Goal: Share content: Share content

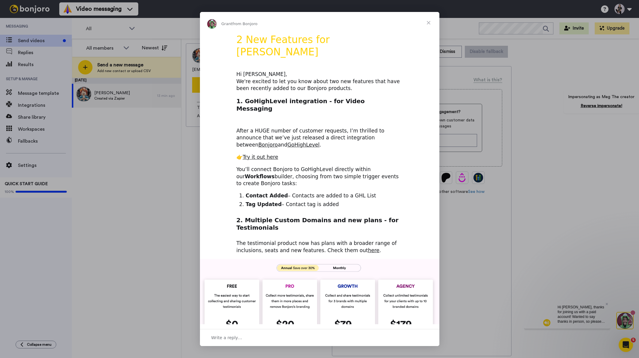
click at [429, 21] on span "Close" at bounding box center [429, 23] width 22 height 22
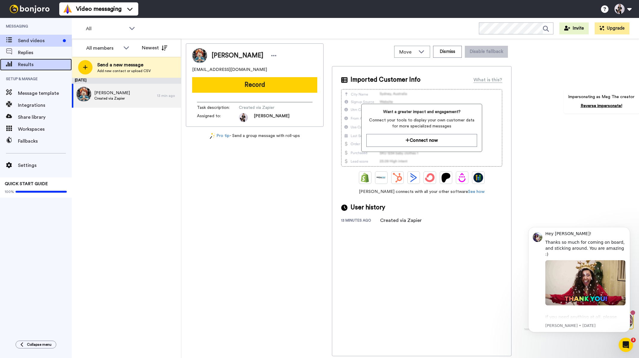
click at [30, 59] on div "Results" at bounding box center [36, 65] width 72 height 12
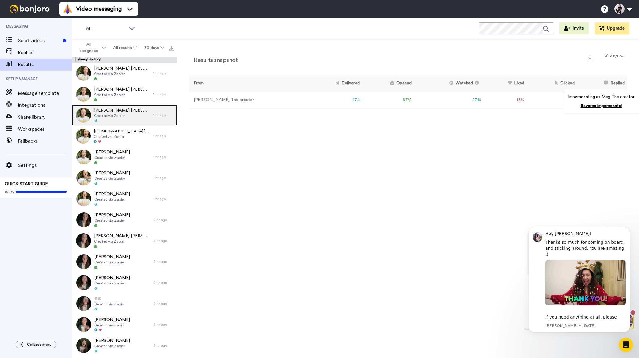
click at [123, 110] on span "Amber Amber" at bounding box center [122, 111] width 56 height 6
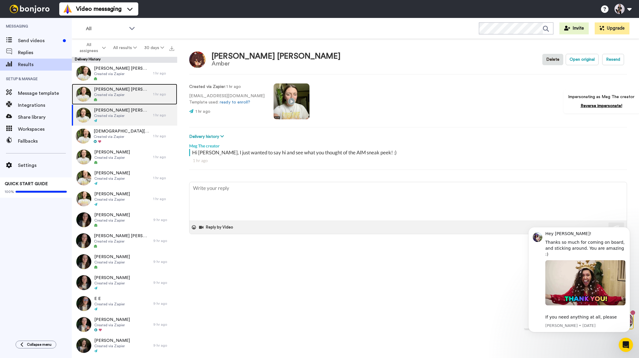
click at [119, 97] on span "Created via Zapier" at bounding box center [122, 95] width 56 height 5
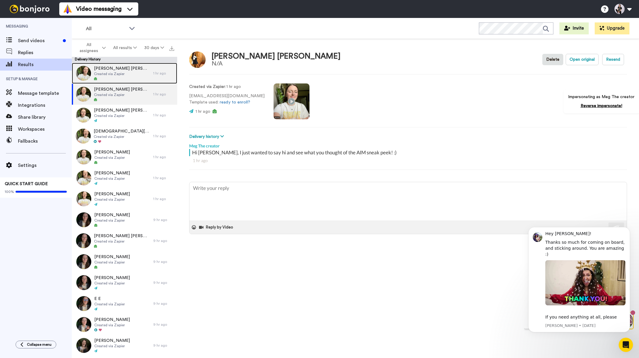
click at [123, 78] on div at bounding box center [122, 79] width 56 height 4
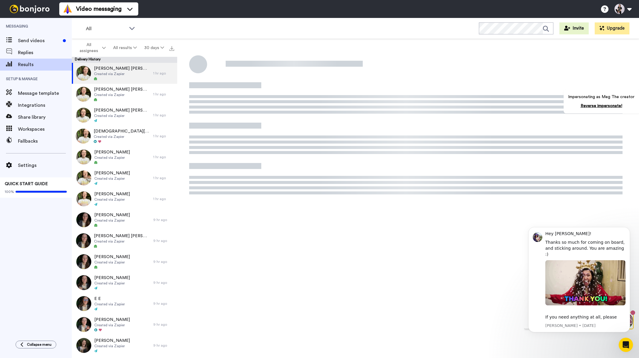
type textarea "x"
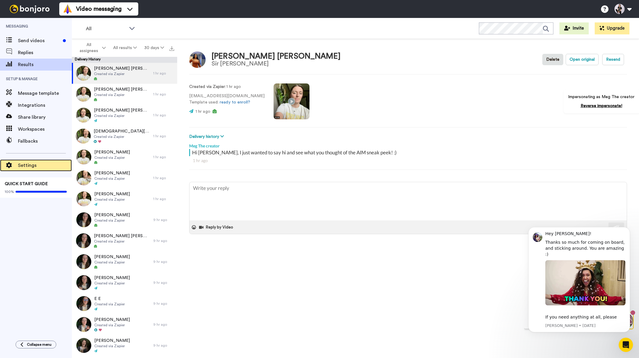
click at [40, 164] on span "Settings" at bounding box center [45, 165] width 54 height 7
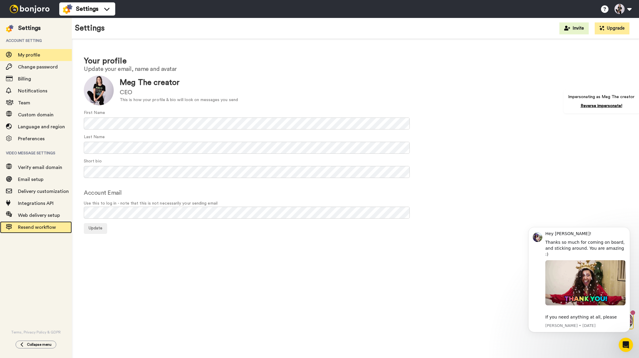
click at [44, 228] on span "Resend workflow" at bounding box center [37, 227] width 38 height 5
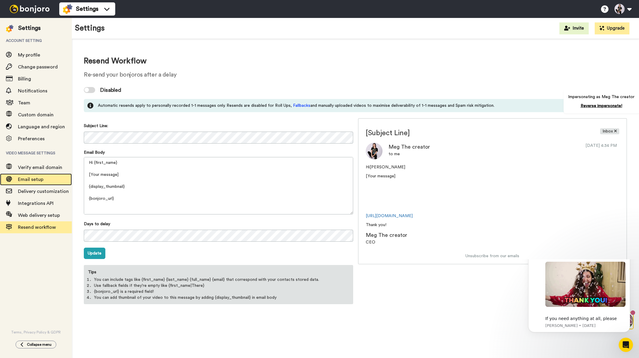
click at [24, 185] on div "Email setup" at bounding box center [36, 180] width 72 height 12
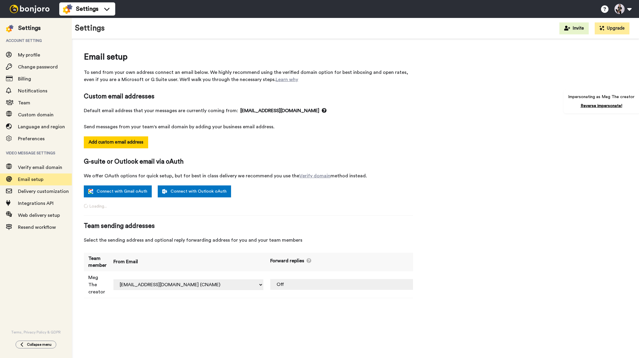
select select "163219"
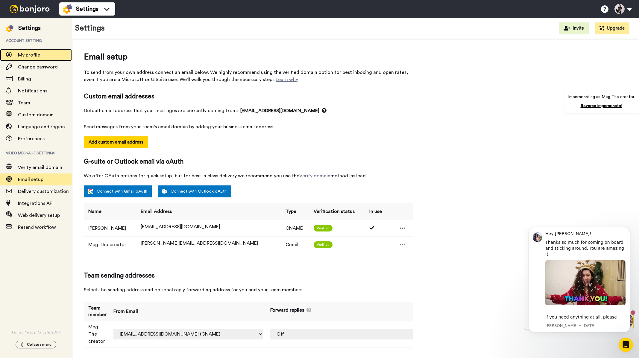
click at [30, 54] on span "My profile" at bounding box center [29, 55] width 22 height 5
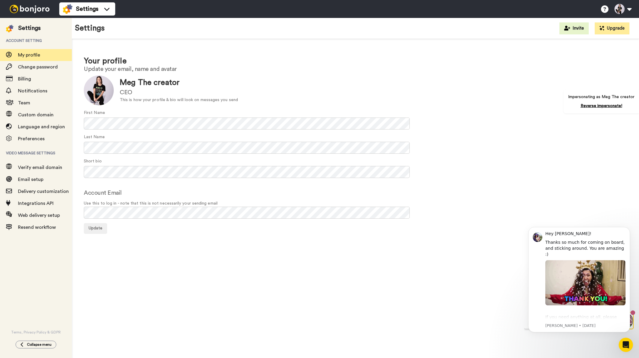
click at [35, 6] on img at bounding box center [29, 9] width 45 height 8
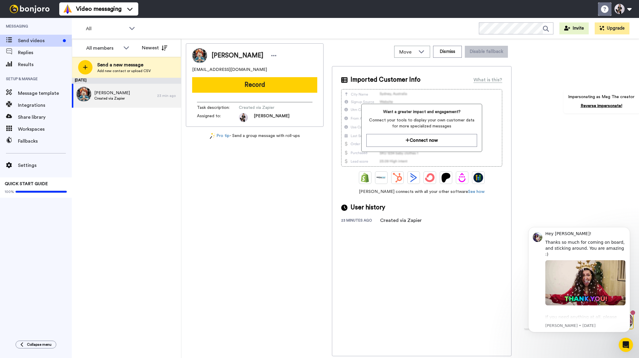
click at [604, 10] on icon at bounding box center [604, 8] width 7 height 7
click at [23, 59] on div "Results" at bounding box center [36, 65] width 72 height 12
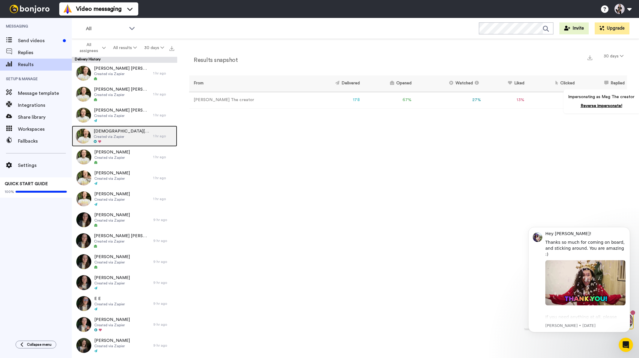
click at [114, 139] on span "Created via Zapier" at bounding box center [122, 136] width 57 height 5
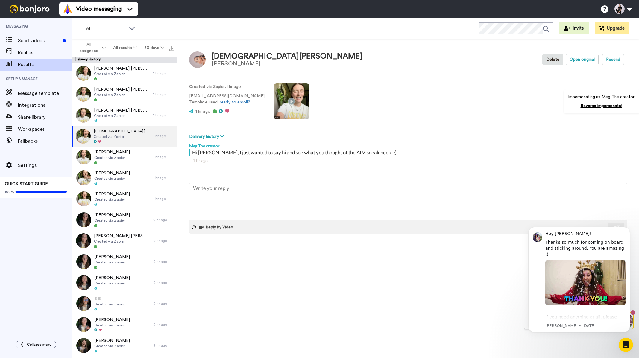
click at [227, 135] on div "Delivery history Email clicked hello@megthecreator.com Wed, Aug 13 9:55 PM Clic…" at bounding box center [408, 137] width 438 height 7
click at [210, 135] on button "Delivery history" at bounding box center [207, 137] width 37 height 7
type textarea "x"
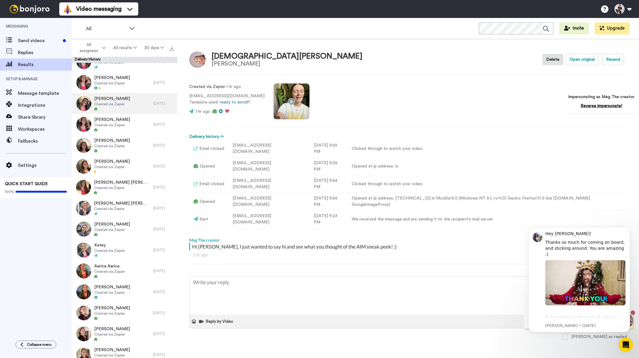
scroll to position [749, 0]
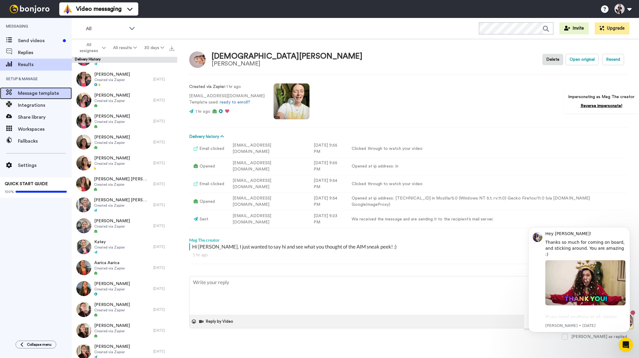
click at [31, 92] on span "Message template" at bounding box center [45, 93] width 54 height 7
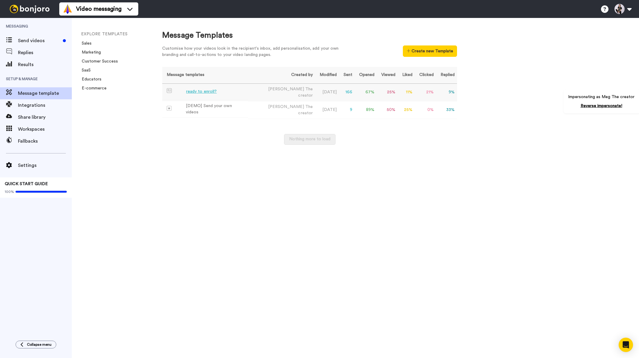
click at [207, 90] on div "ready to enroll?" at bounding box center [201, 92] width 31 height 6
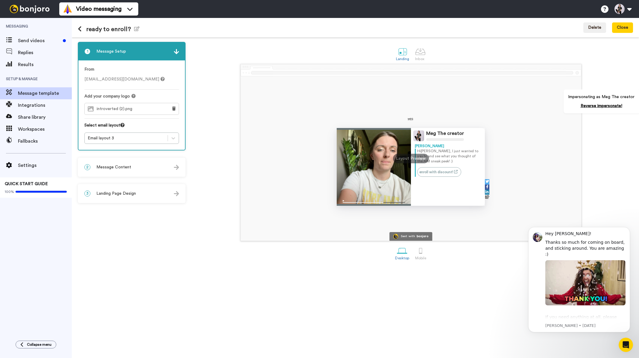
click at [121, 164] on span "Message Content" at bounding box center [113, 167] width 35 height 6
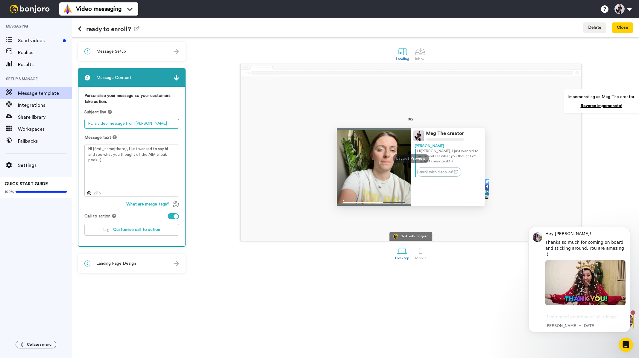
drag, startPoint x: 155, startPoint y: 124, endPoint x: 74, endPoint y: 124, distance: 80.9
click at [74, 124] on div "1 Message Setup From hello@megthecreator.com Add your company logo introverted …" at bounding box center [355, 197] width 567 height 321
drag, startPoint x: 175, startPoint y: 155, endPoint x: 84, endPoint y: 148, distance: 90.4
click at [84, 148] on textarea "Hi {first_name|there}, I just wanted to say hi and see what you thought of the …" at bounding box center [131, 170] width 95 height 53
click at [114, 170] on textarea "Hi {first_name|there}, I just wanted to say hi and see what you thought of the …" at bounding box center [131, 170] width 95 height 53
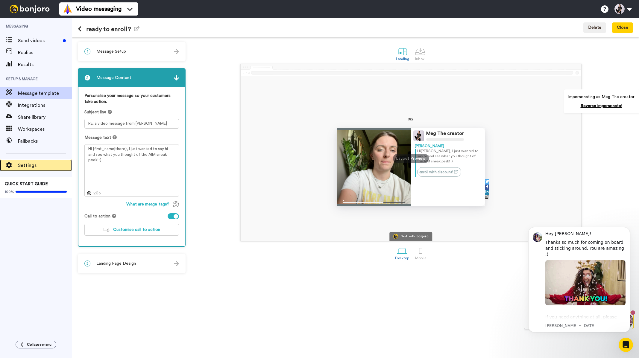
click at [28, 167] on span "Settings" at bounding box center [45, 165] width 54 height 7
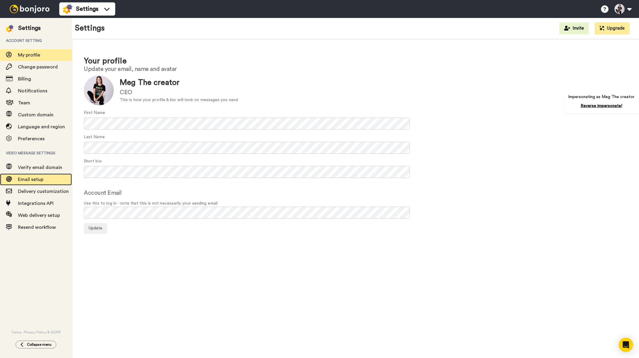
click at [41, 182] on span "Email setup" at bounding box center [30, 179] width 25 height 5
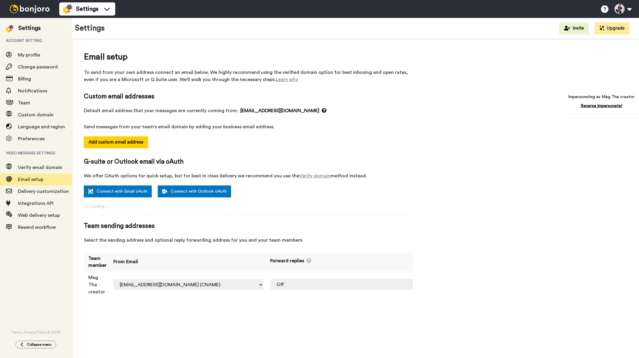
select select "163219"
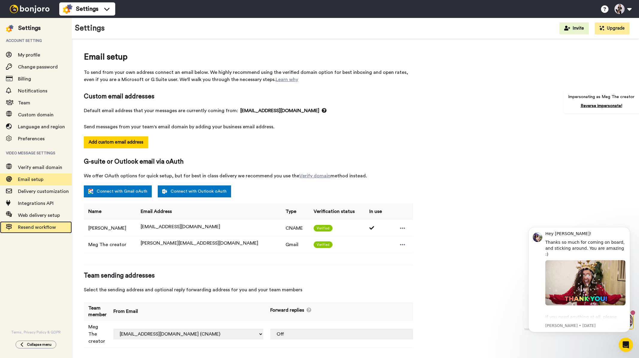
click at [42, 226] on span "Resend workflow" at bounding box center [37, 227] width 38 height 5
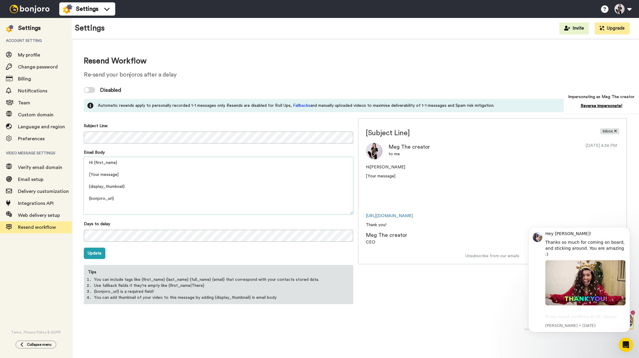
drag, startPoint x: 124, startPoint y: 175, endPoint x: 83, endPoint y: 175, distance: 41.3
click at [83, 175] on div "Resend Workflow Re-send your bonjoros after a delay Disabled Automatic resends …" at bounding box center [355, 180] width 567 height 282
type textarea "Hi {first_name} sdkfja sdlf;kj asdlk;fj asdl;kfj asdl;fkj asdlk;fj asdlkfj asld…"
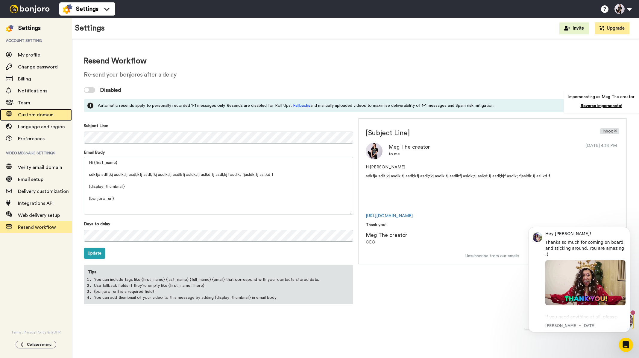
click at [40, 117] on span "Custom domain" at bounding box center [36, 115] width 36 height 5
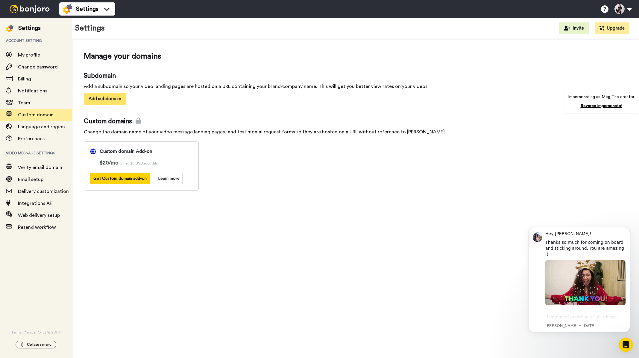
click at [105, 100] on button "Add subdomain" at bounding box center [105, 99] width 42 height 12
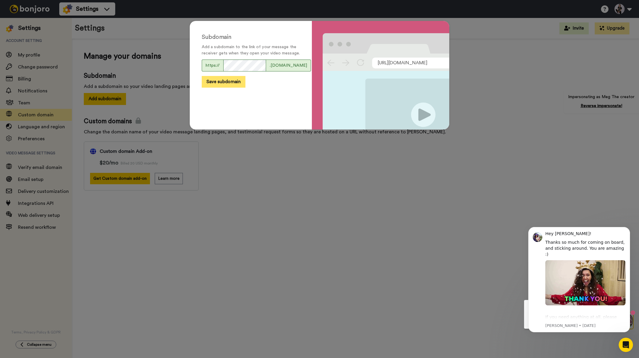
click at [220, 84] on button "Save subdomain" at bounding box center [224, 82] width 44 height 12
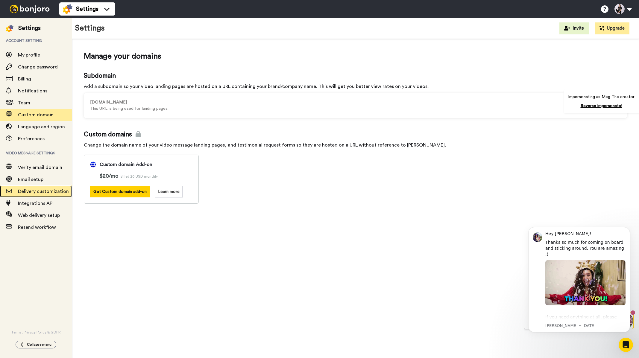
click at [37, 191] on span "Delivery customization" at bounding box center [43, 191] width 51 height 5
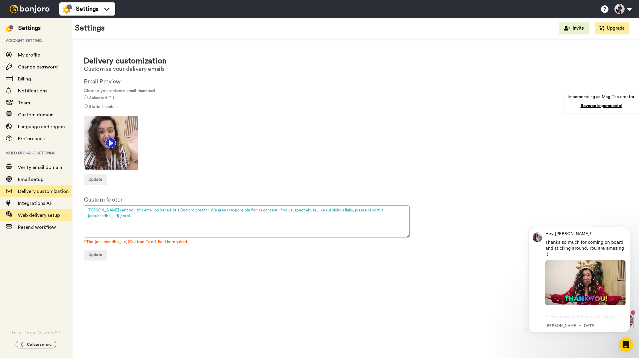
drag, startPoint x: 355, startPoint y: 210, endPoint x: 65, endPoint y: 215, distance: 290.5
click at [65, 215] on div "Settings Account setting My profile Change password Billing Notifications Team …" at bounding box center [319, 188] width 639 height 340
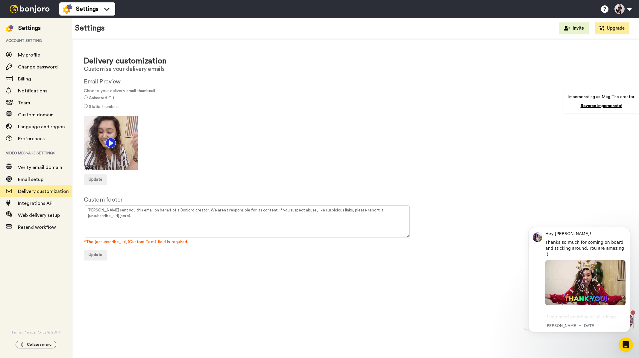
click at [43, 10] on img at bounding box center [29, 9] width 45 height 8
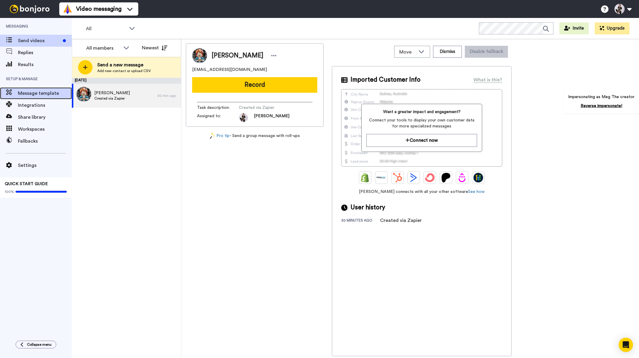
click at [53, 94] on span "Message template" at bounding box center [45, 93] width 54 height 7
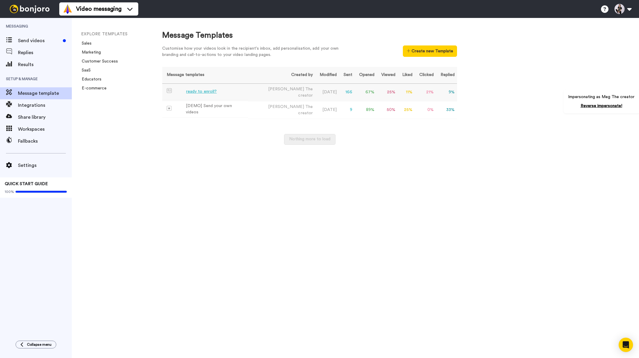
click at [196, 96] on td "ready to enroll?" at bounding box center [205, 92] width 86 height 16
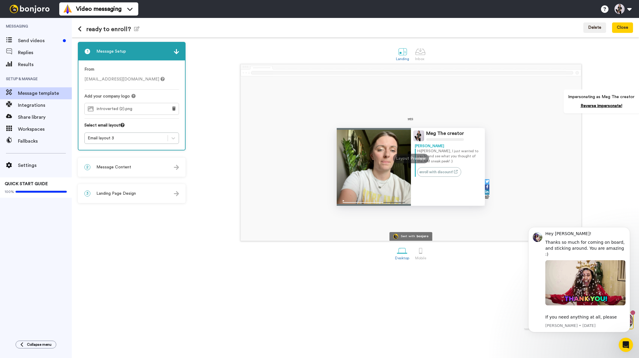
click at [148, 167] on div "2 Message Content" at bounding box center [131, 167] width 107 height 18
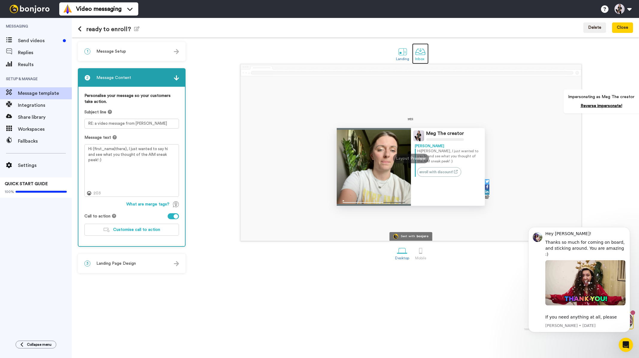
click at [420, 53] on div at bounding box center [420, 51] width 10 height 10
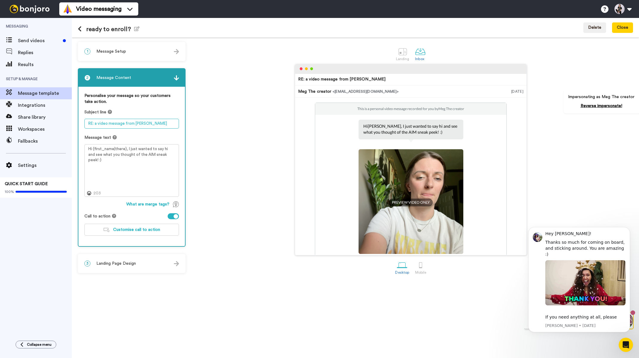
click at [149, 126] on textarea "RE: a video message from meg" at bounding box center [131, 124] width 95 height 10
drag, startPoint x: 159, startPoint y: 125, endPoint x: 74, endPoint y: 122, distance: 85.1
click at [74, 122] on div "1 Message Setup From hello@megthecreator.com Add your company logo introverted …" at bounding box center [355, 197] width 567 height 321
drag, startPoint x: 172, startPoint y: 154, endPoint x: 86, endPoint y: 150, distance: 86.0
click at [86, 150] on textarea "Hi {first_name|there}, I just wanted to say hi and see what you thought of the …" at bounding box center [131, 170] width 95 height 53
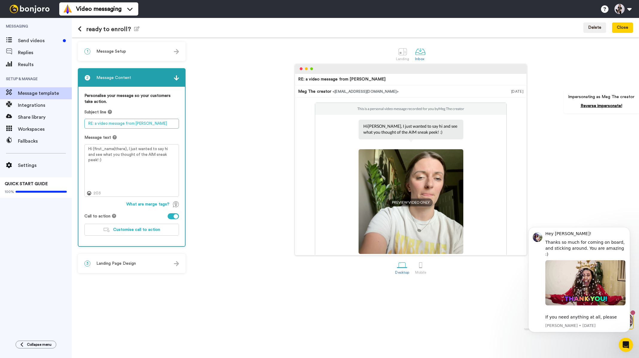
click at [149, 124] on textarea "RE: a video message from meg" at bounding box center [131, 124] width 95 height 10
drag, startPoint x: 105, startPoint y: 124, endPoint x: 72, endPoint y: 123, distance: 33.5
click at [72, 123] on div "Messaging Send videos Replies Results Setup & Manage Message template Integrati…" at bounding box center [319, 188] width 639 height 340
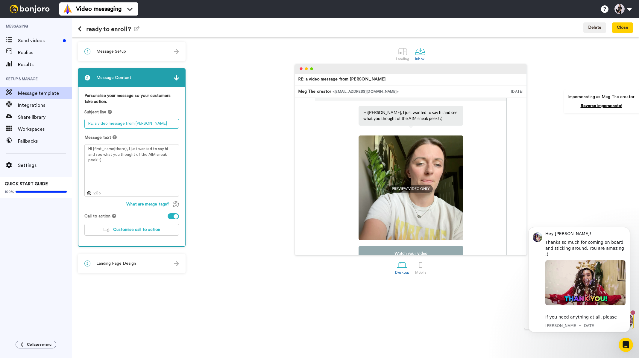
scroll to position [11, 0]
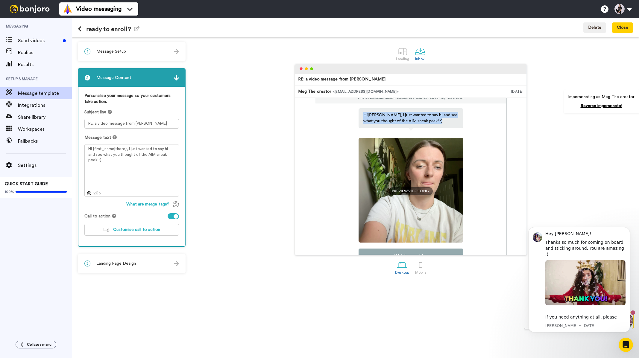
drag, startPoint x: 428, startPoint y: 121, endPoint x: 359, endPoint y: 115, distance: 68.8
click at [359, 115] on div "Hi Tom , I just wanted to say hi and see what you thought of the AIM sneak peek…" at bounding box center [411, 118] width 105 height 20
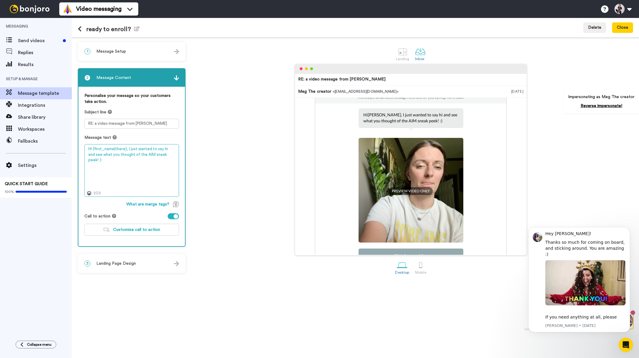
click at [173, 152] on textarea "Hi {first_name|there}, I just wanted to say hi and see what you thought of the …" at bounding box center [131, 170] width 95 height 53
drag, startPoint x: 173, startPoint y: 153, endPoint x: 70, endPoint y: 148, distance: 103.1
click at [70, 148] on div "Messaging Send videos Replies Results Setup & Manage Message template Integrati…" at bounding box center [319, 188] width 639 height 340
click at [145, 231] on span "Customise call to action" at bounding box center [136, 230] width 47 height 4
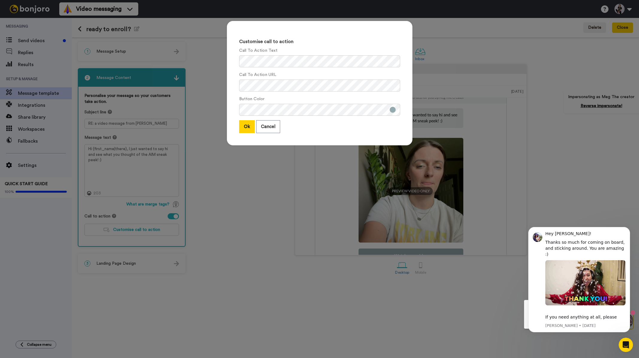
click at [302, 167] on div "Customise call to action Call To Action Text Call To Action URL Button Color Ok…" at bounding box center [319, 179] width 639 height 358
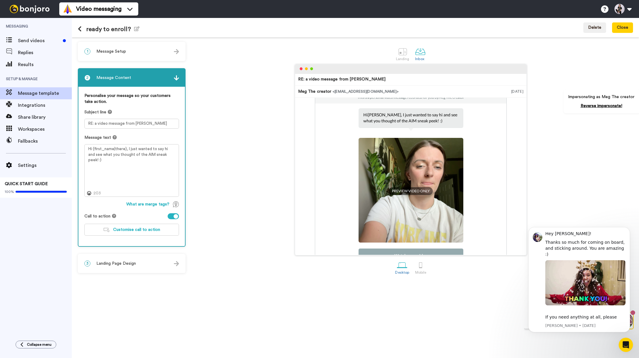
click at [137, 261] on div "3 Landing Page Design" at bounding box center [131, 264] width 107 height 18
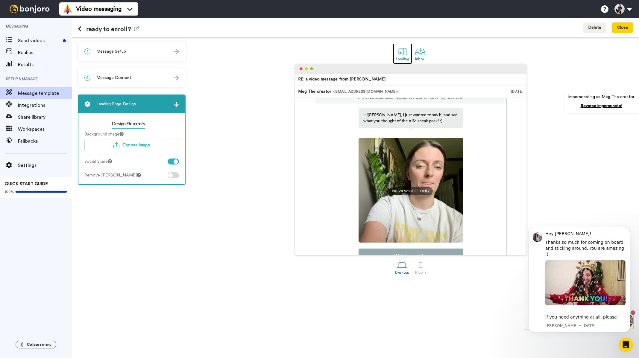
click at [401, 50] on div at bounding box center [403, 51] width 10 height 10
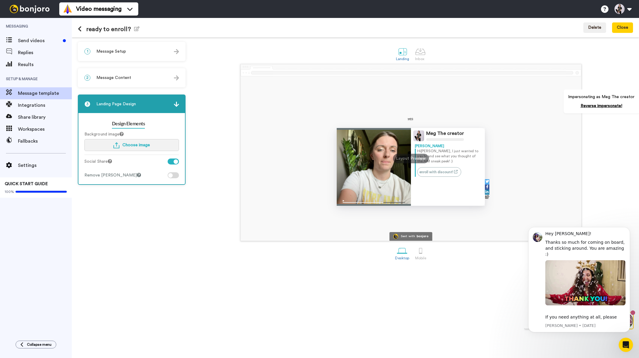
click at [148, 146] on span "Choose image" at bounding box center [136, 145] width 28 height 4
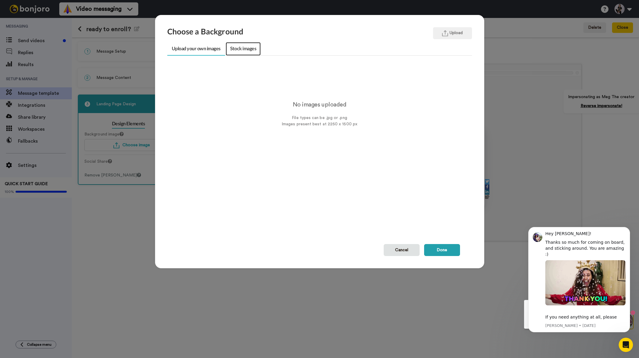
click at [240, 54] on link "Stock images" at bounding box center [243, 48] width 35 height 13
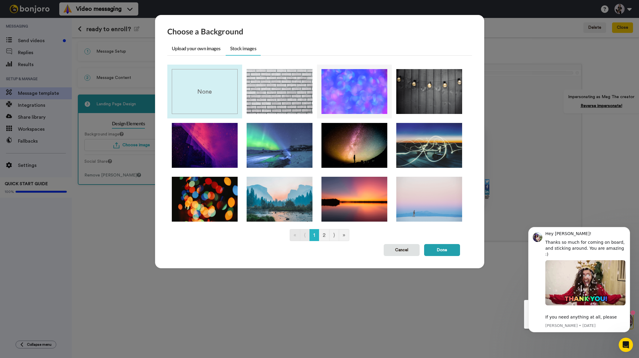
click at [354, 95] on img at bounding box center [355, 91] width 66 height 45
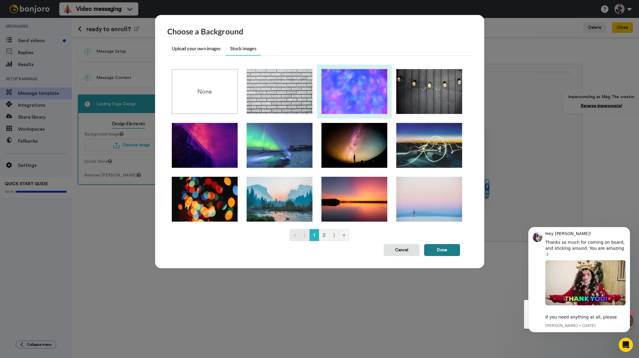
click at [443, 250] on button "Done" at bounding box center [442, 250] width 36 height 12
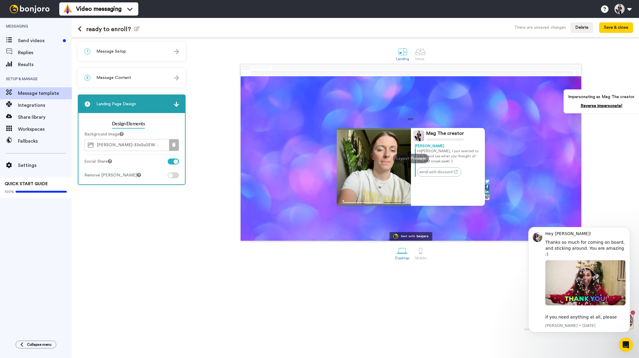
click at [175, 145] on icon at bounding box center [174, 145] width 4 height 4
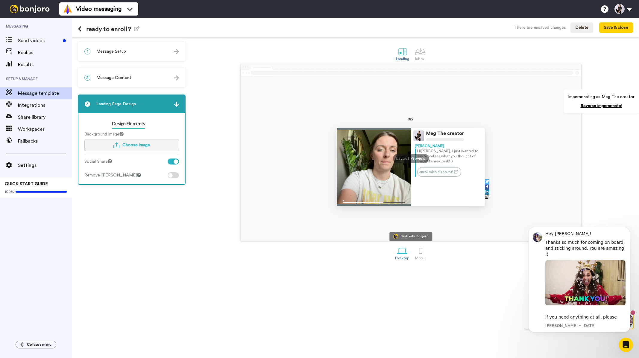
click at [133, 146] on span "Choose image" at bounding box center [136, 145] width 28 height 4
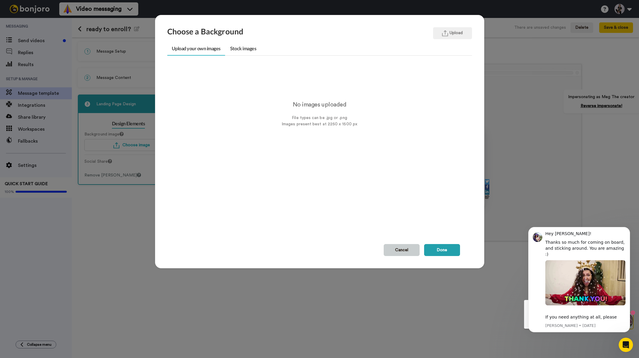
click at [400, 250] on button "Cancel" at bounding box center [402, 250] width 36 height 12
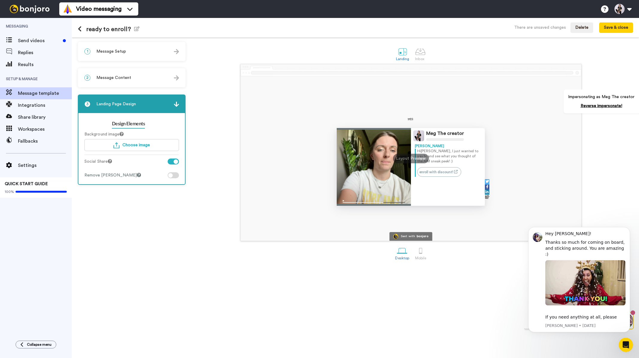
click at [81, 31] on icon at bounding box center [80, 29] width 4 height 6
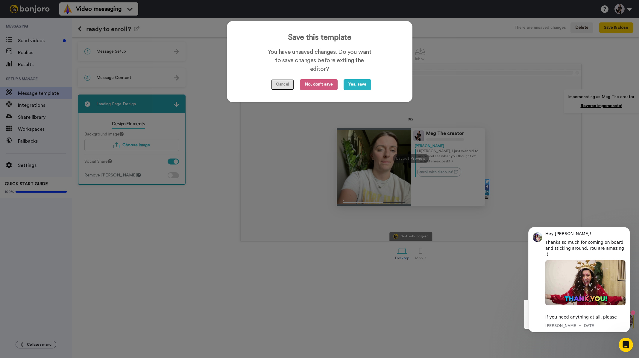
click at [284, 80] on button "Cancel" at bounding box center [282, 84] width 23 height 11
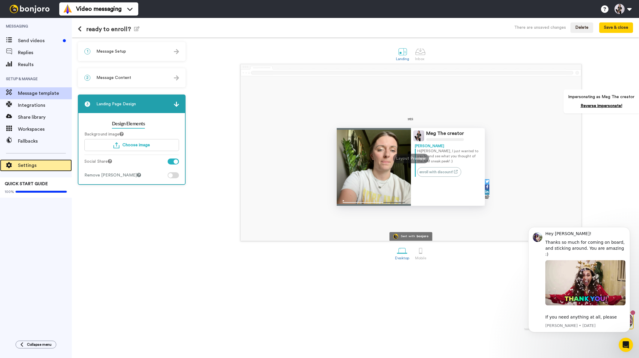
click at [28, 167] on span "Settings" at bounding box center [45, 165] width 54 height 7
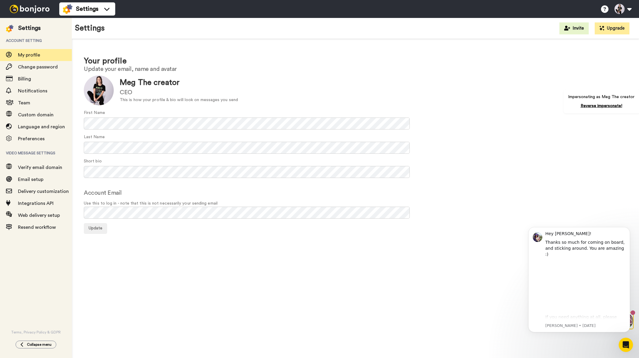
click at [32, 6] on img at bounding box center [29, 9] width 45 height 8
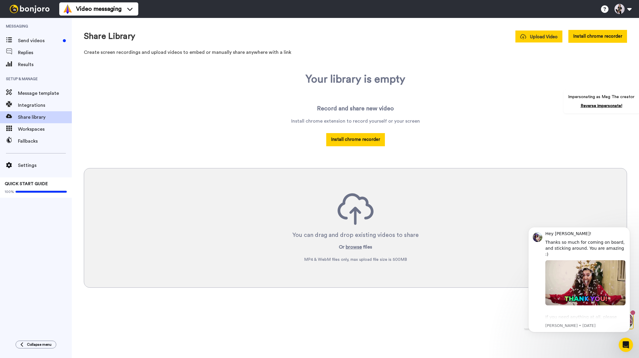
click at [542, 42] on div "Upload Video Install chrome recorder" at bounding box center [572, 36] width 112 height 13
click at [542, 37] on span "Upload Video" at bounding box center [538, 37] width 37 height 6
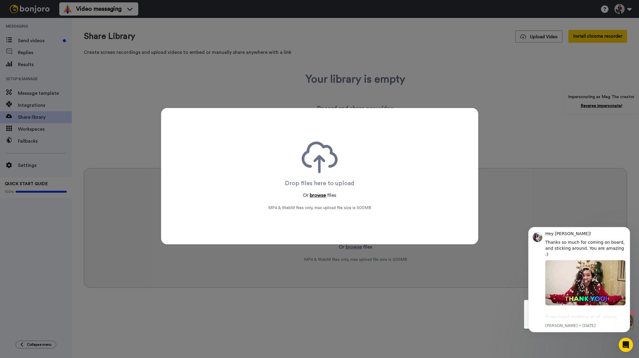
click at [314, 195] on button "browse" at bounding box center [318, 195] width 16 height 7
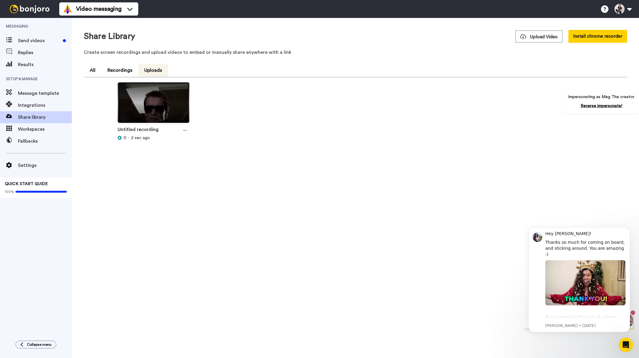
click at [163, 103] on img at bounding box center [153, 105] width 71 height 45
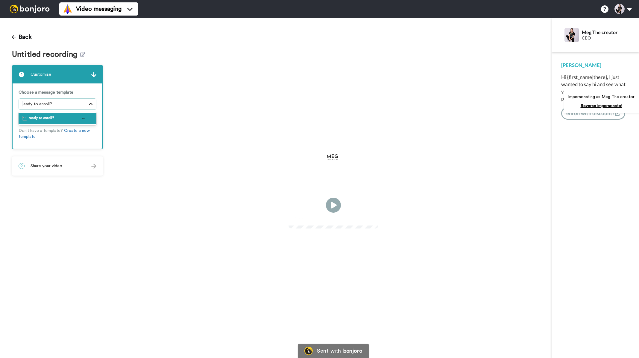
click at [90, 102] on icon at bounding box center [91, 104] width 6 height 6
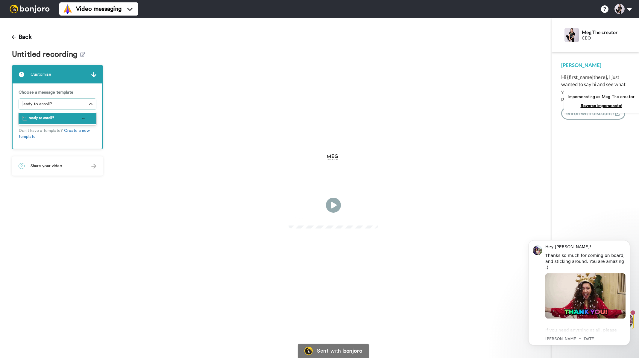
click at [317, 78] on div "Play/Pause 0:00 / 0:30" at bounding box center [333, 188] width 437 height 340
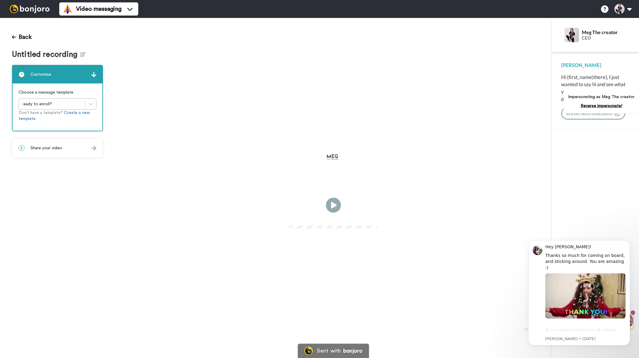
click at [46, 155] on div "2 Share your video" at bounding box center [58, 148] width 90 height 18
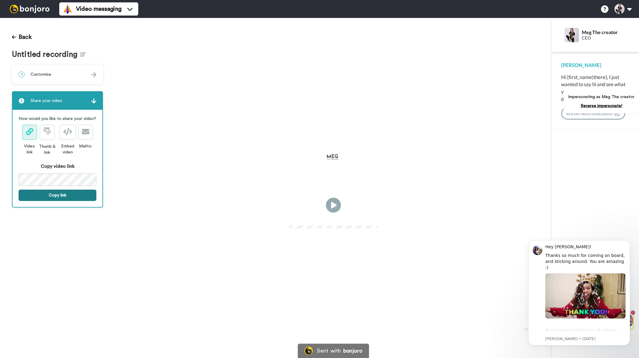
click at [59, 197] on button "Copy link" at bounding box center [58, 195] width 78 height 11
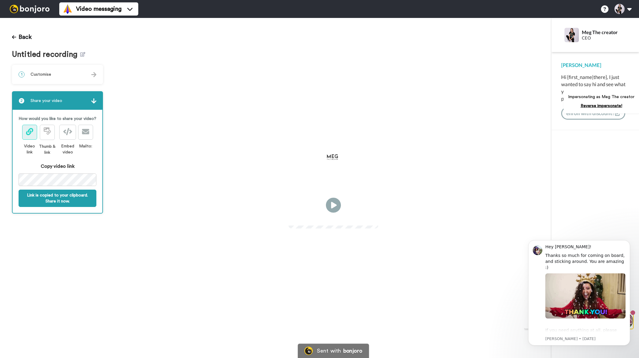
click at [277, 74] on div "Play/Pause 0:00 / 0:30" at bounding box center [333, 188] width 437 height 340
click at [48, 201] on button "Link is copied to your clipboard. Share it now." at bounding box center [58, 198] width 78 height 17
click at [13, 35] on icon at bounding box center [14, 37] width 4 height 5
